Goal: Transaction & Acquisition: Download file/media

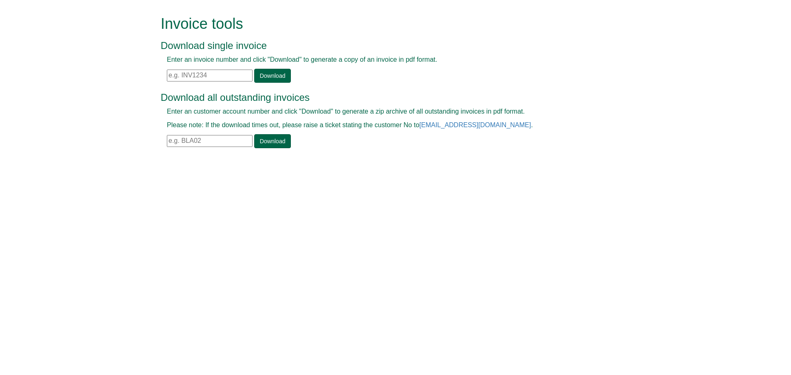
drag, startPoint x: 215, startPoint y: 78, endPoint x: 169, endPoint y: 77, distance: 45.7
click at [166, 81] on div "Enter an invoice number and click "Download" to generate a copy of an invoice i…" at bounding box center [386, 69] width 451 height 28
click at [208, 77] on input "text" at bounding box center [210, 76] width 86 height 12
click at [169, 78] on input "text" at bounding box center [210, 76] width 86 height 12
paste input "INV1379358"
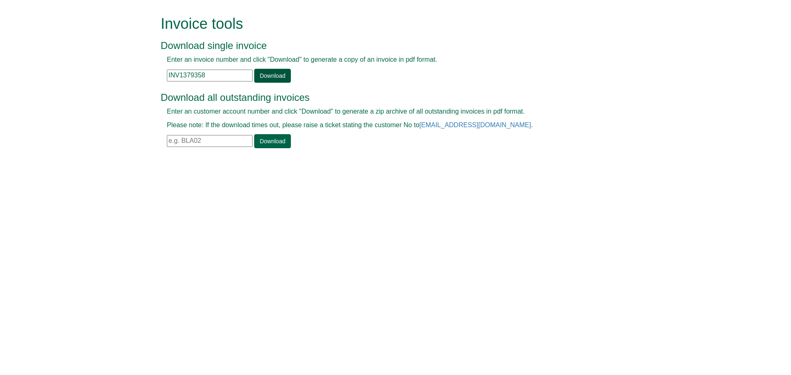
type input "INV1379358"
click at [256, 74] on link "Download" at bounding box center [272, 76] width 36 height 14
drag, startPoint x: 205, startPoint y: 75, endPoint x: 168, endPoint y: 87, distance: 39.3
click at [168, 87] on div "Invoice tools Download single invoice Enter an invoice number and click "Downlo…" at bounding box center [401, 83] width 469 height 166
click at [169, 79] on input "text" at bounding box center [210, 76] width 86 height 12
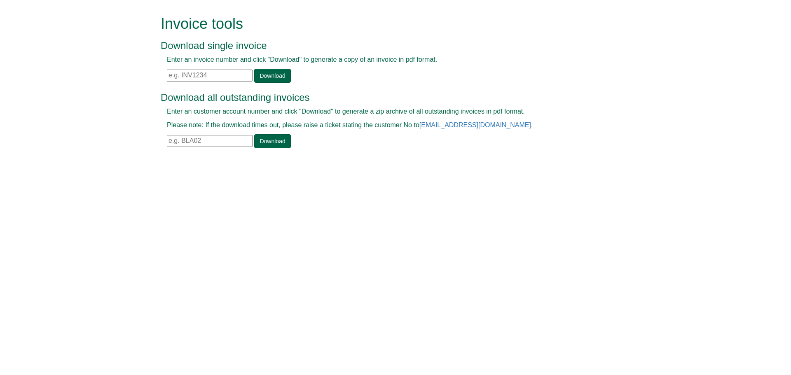
paste input "INV1379299"
type input "INV1379299"
click at [264, 72] on link "Download" at bounding box center [272, 76] width 36 height 14
click at [275, 73] on link "Download" at bounding box center [272, 76] width 36 height 14
